Goal: Information Seeking & Learning: Learn about a topic

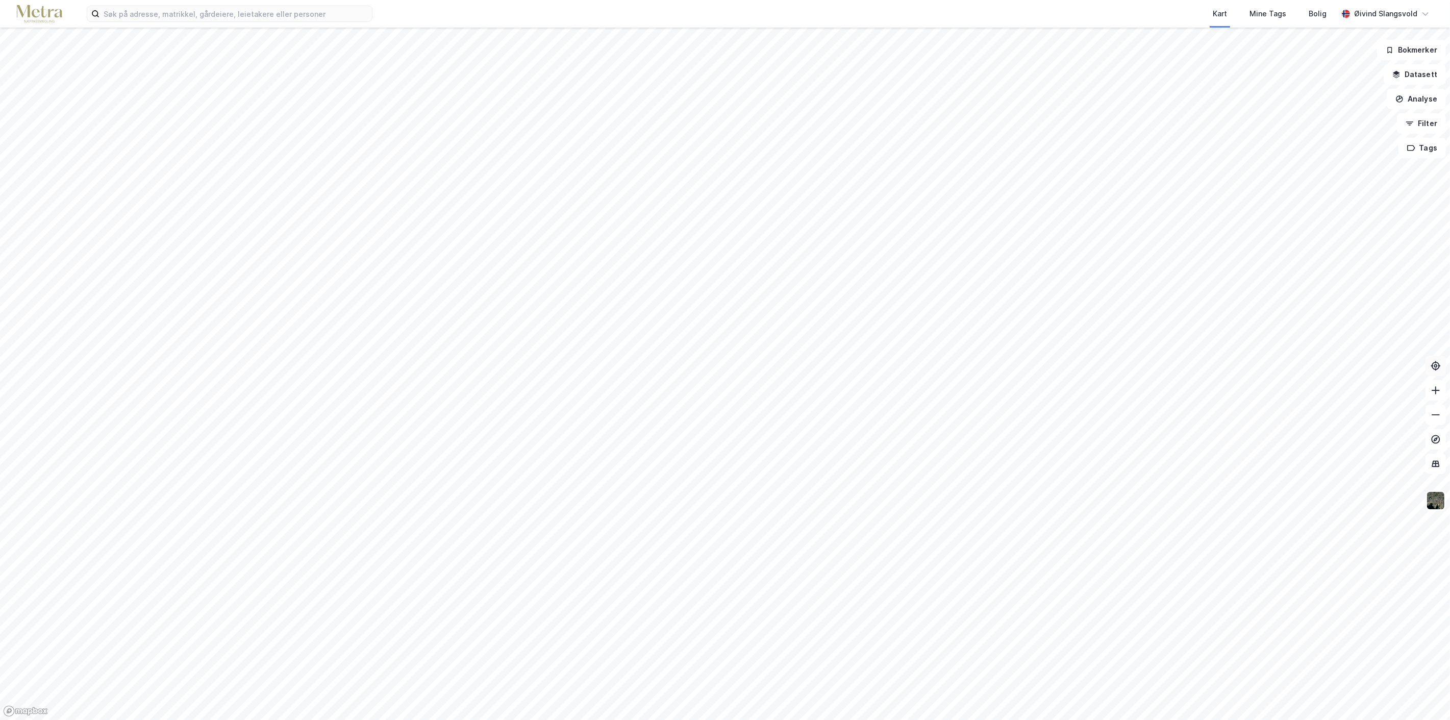
click at [1438, 367] on icon at bounding box center [1435, 366] width 8 height 8
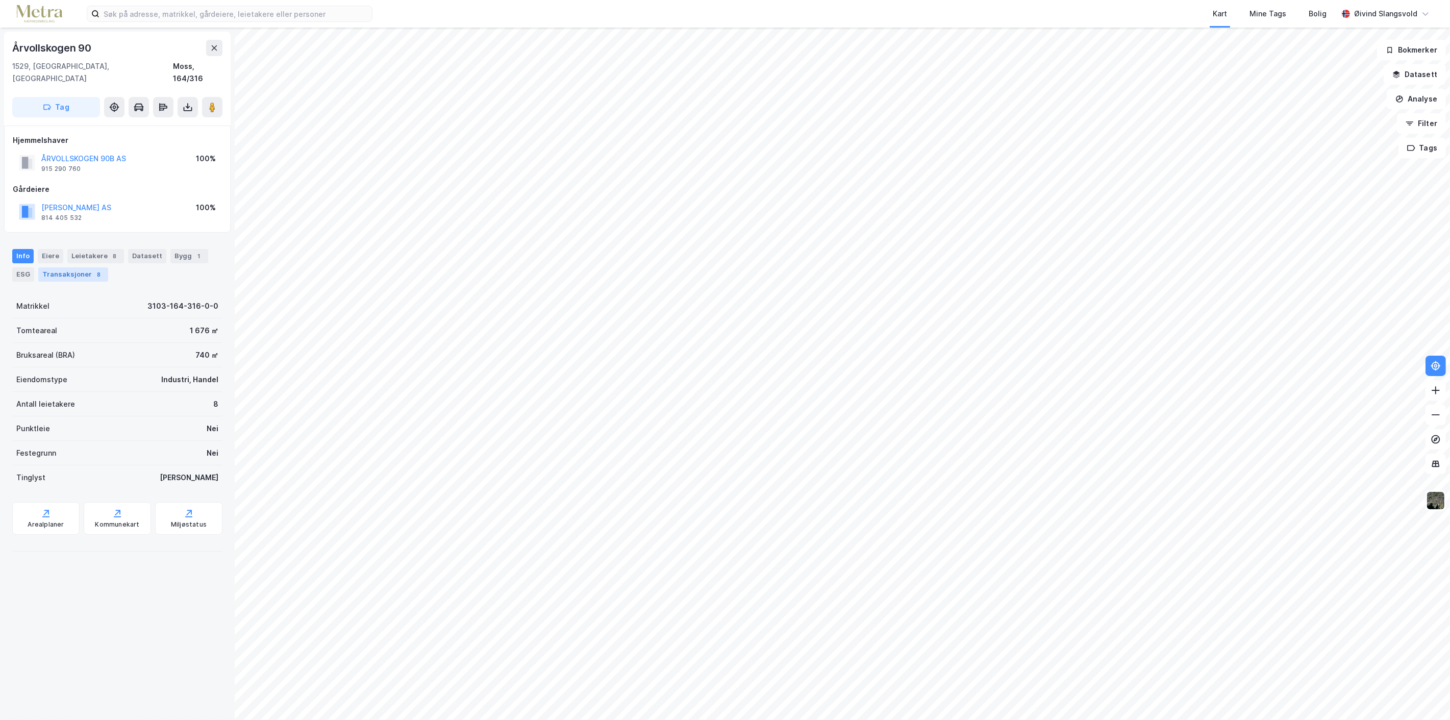
click at [70, 267] on div "Transaksjoner 8" at bounding box center [73, 274] width 70 height 14
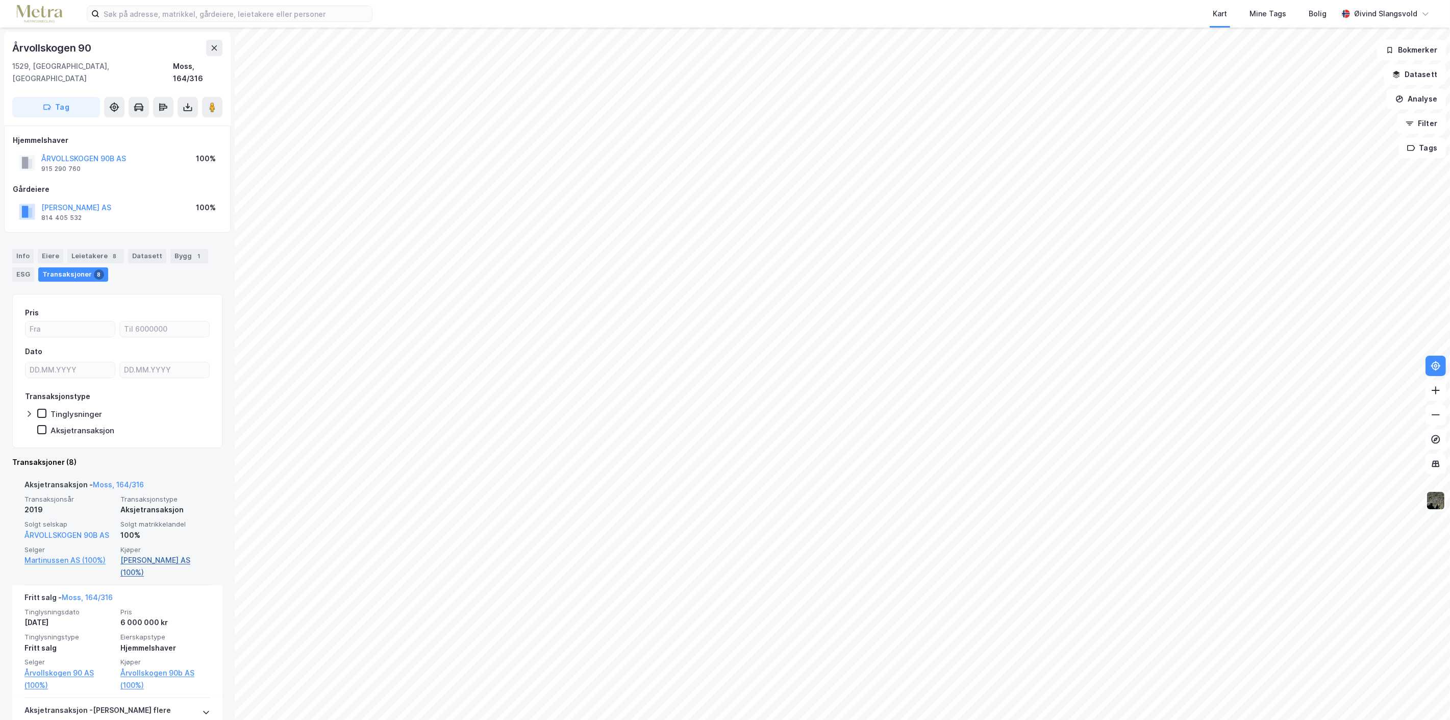
click at [125, 554] on link "[PERSON_NAME] AS (100%)" at bounding box center [165, 566] width 90 height 24
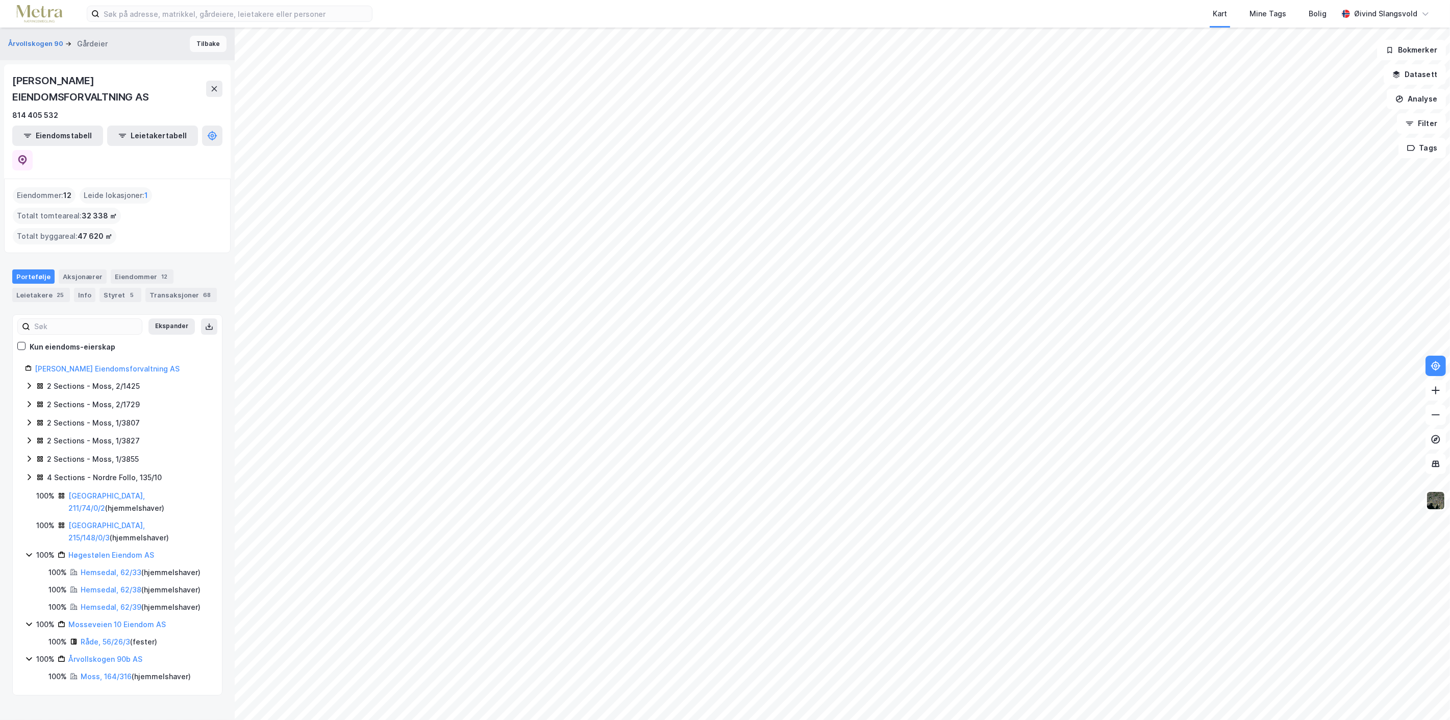
click at [202, 40] on button "Tilbake" at bounding box center [208, 44] width 37 height 16
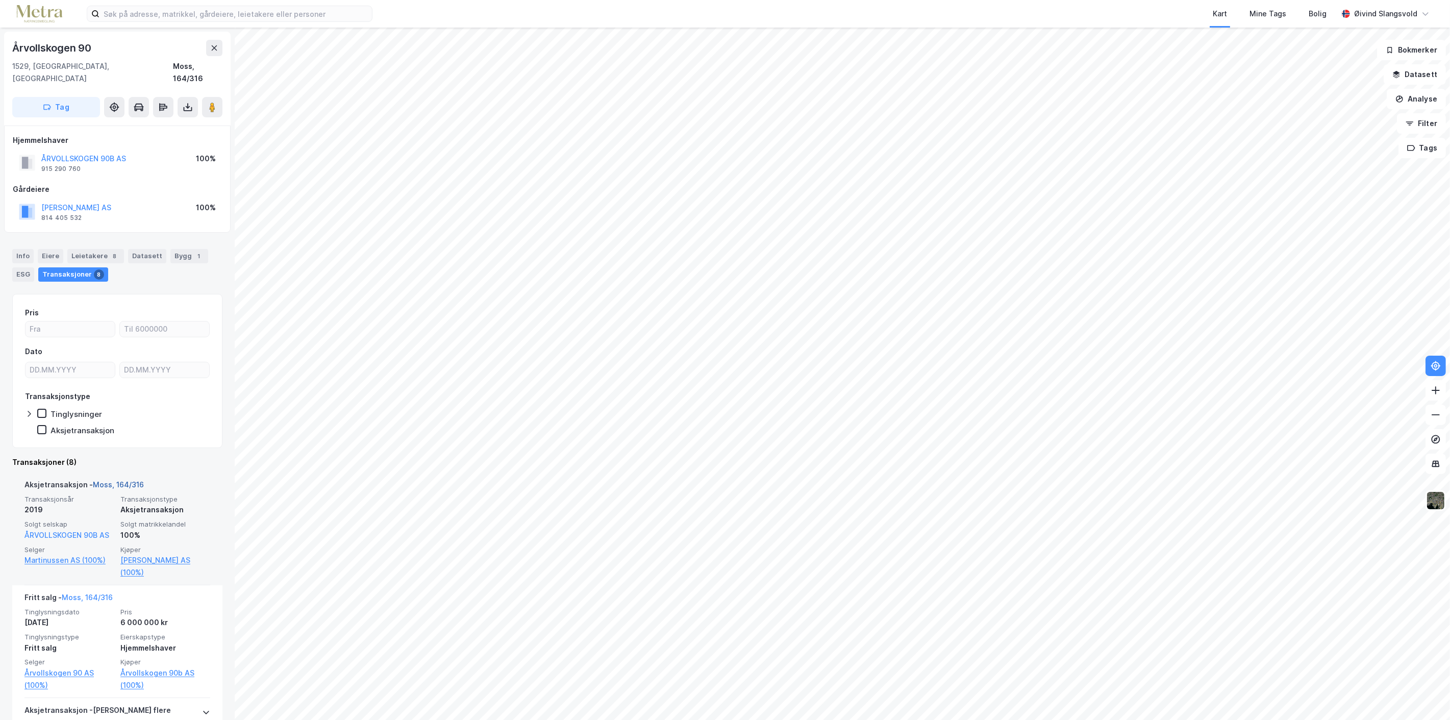
click at [107, 480] on link "Moss, 164/316" at bounding box center [118, 484] width 51 height 9
click at [21, 249] on div "Info" at bounding box center [22, 256] width 21 height 14
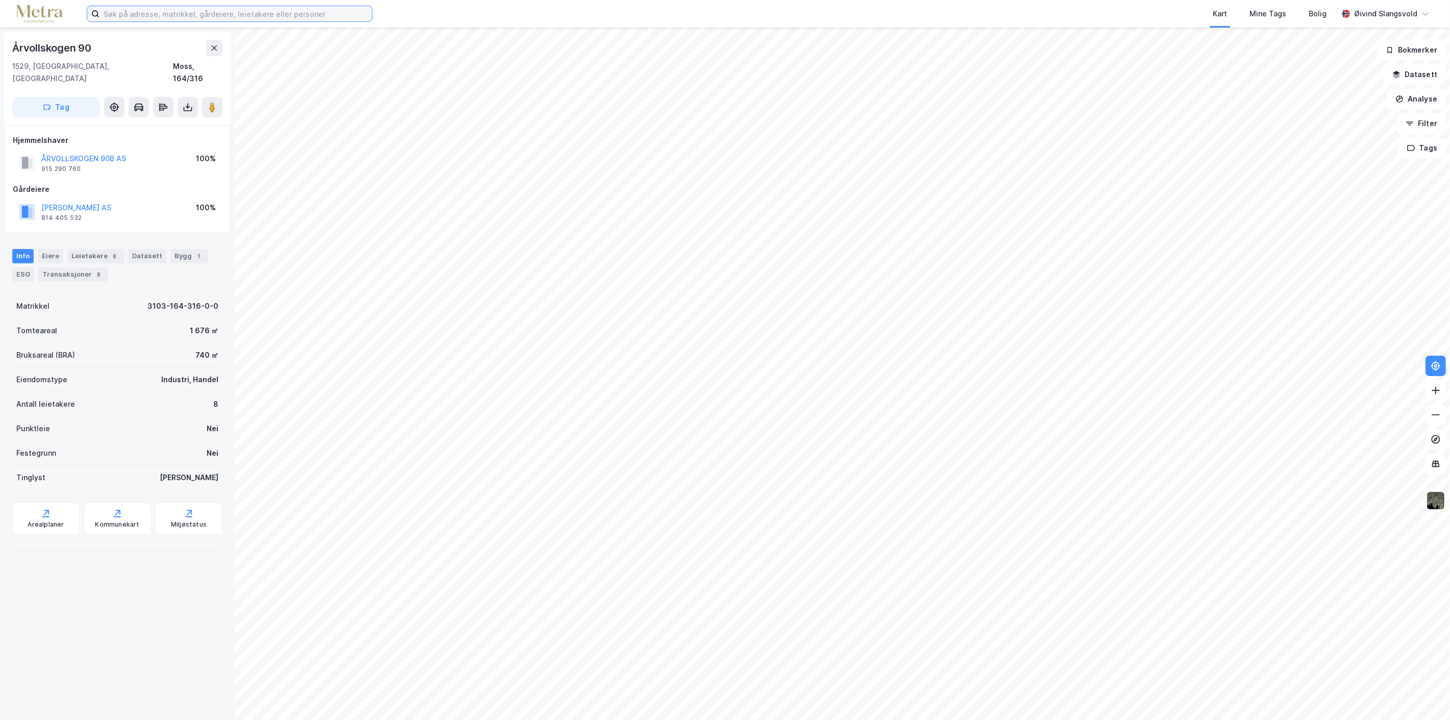
click at [313, 14] on input at bounding box center [235, 13] width 272 height 15
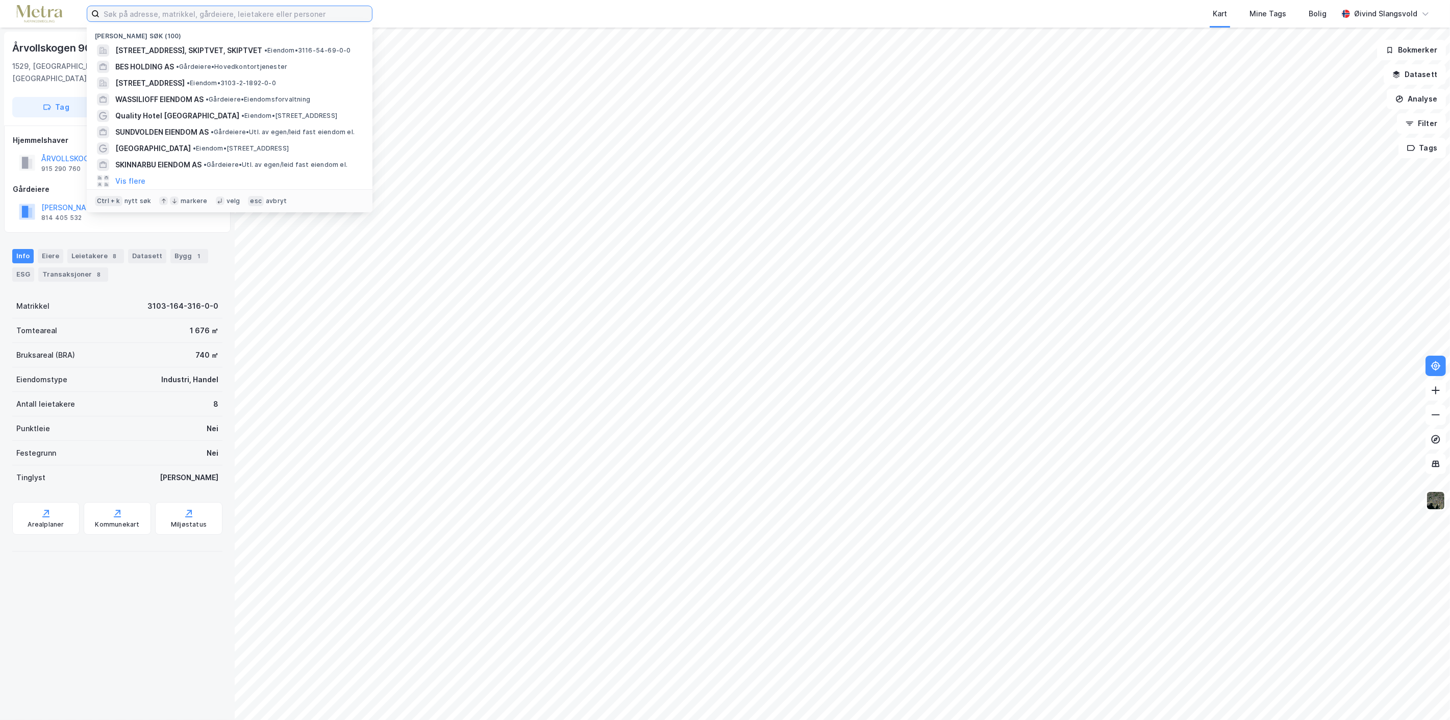
paste input "[STREET_ADDRESS]"
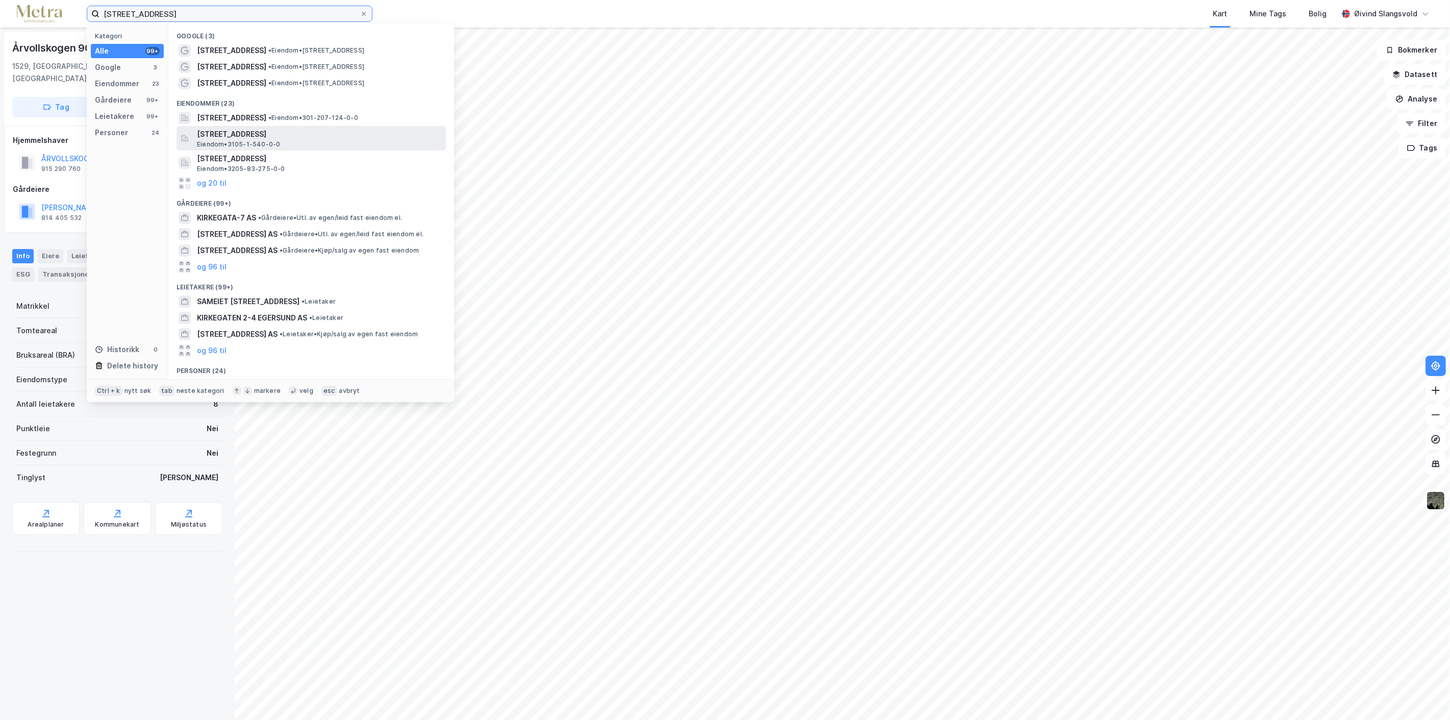
type input "[STREET_ADDRESS]"
click at [230, 135] on span "[STREET_ADDRESS]" at bounding box center [319, 134] width 245 height 12
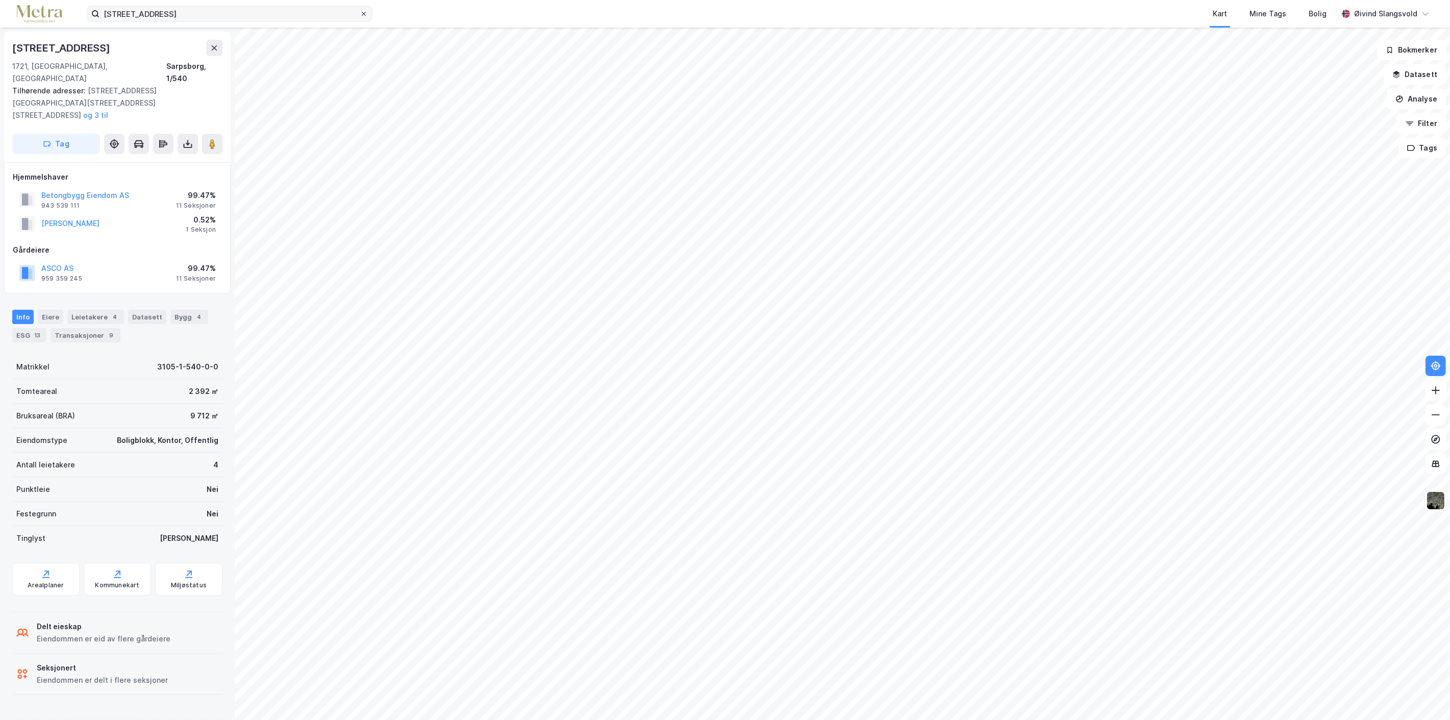
click at [365, 11] on icon at bounding box center [364, 14] width 6 height 6
click at [360, 11] on input "[STREET_ADDRESS]" at bounding box center [229, 13] width 260 height 15
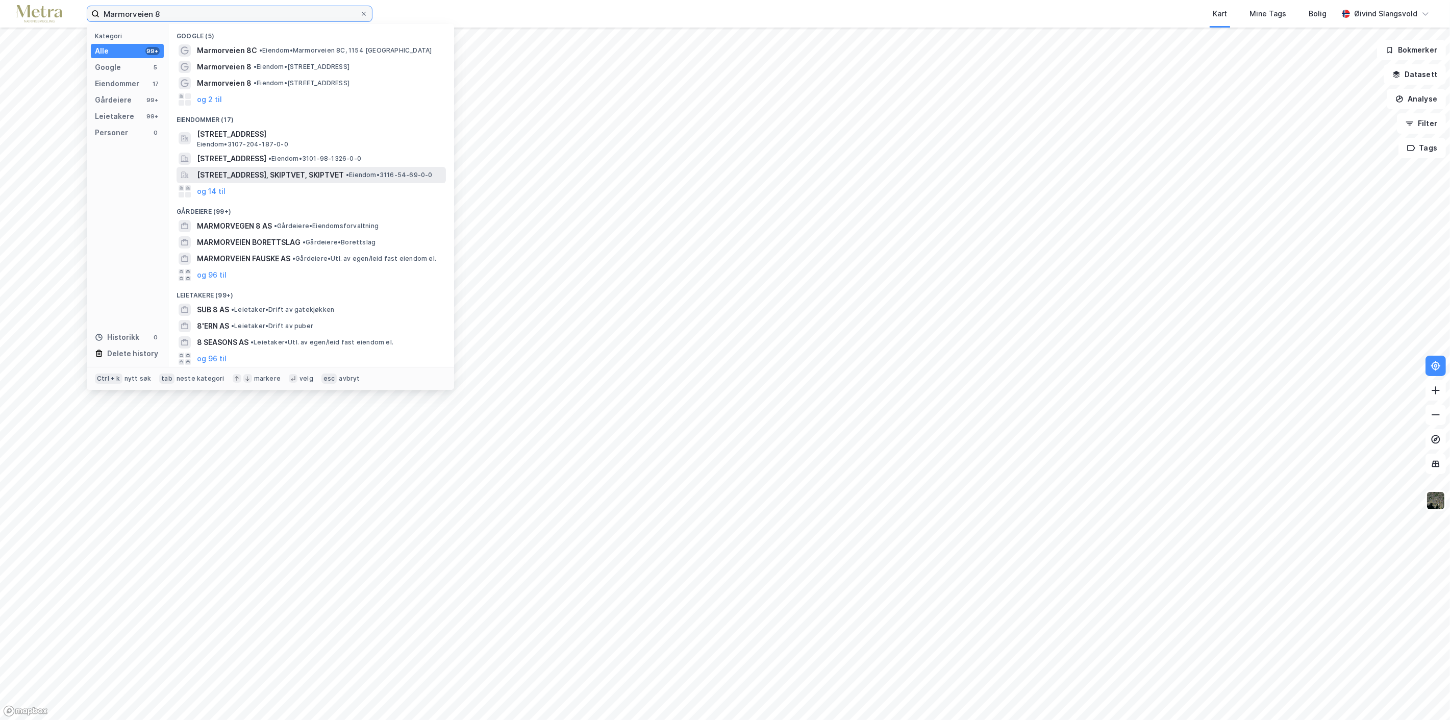
type input "Marmorveien 8"
click at [236, 171] on span "[STREET_ADDRESS], SKIPTVET, SKIPTVET" at bounding box center [270, 175] width 147 height 12
